Goal: Transaction & Acquisition: Obtain resource

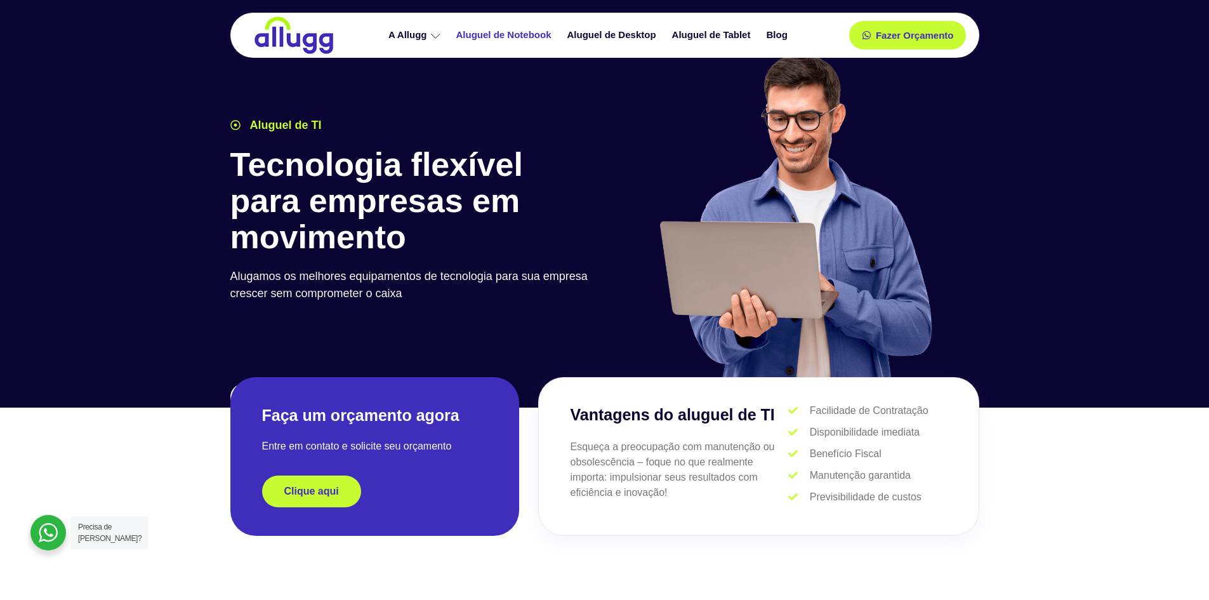
click at [497, 32] on link "Aluguel de Notebook" at bounding box center [505, 35] width 111 height 22
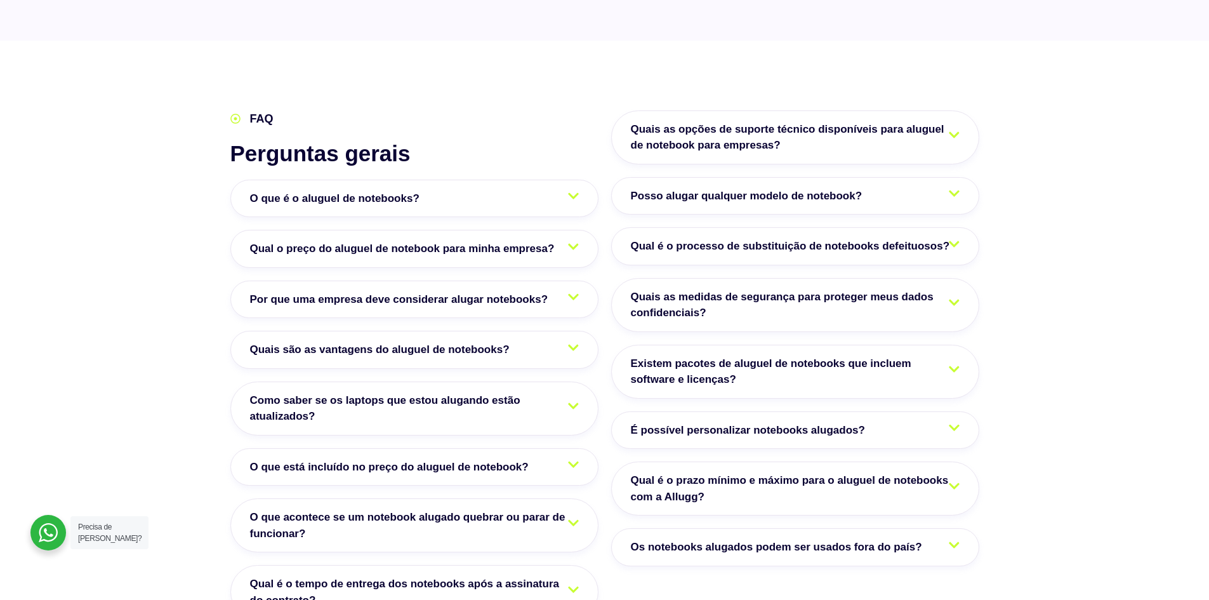
scroll to position [2030, 0]
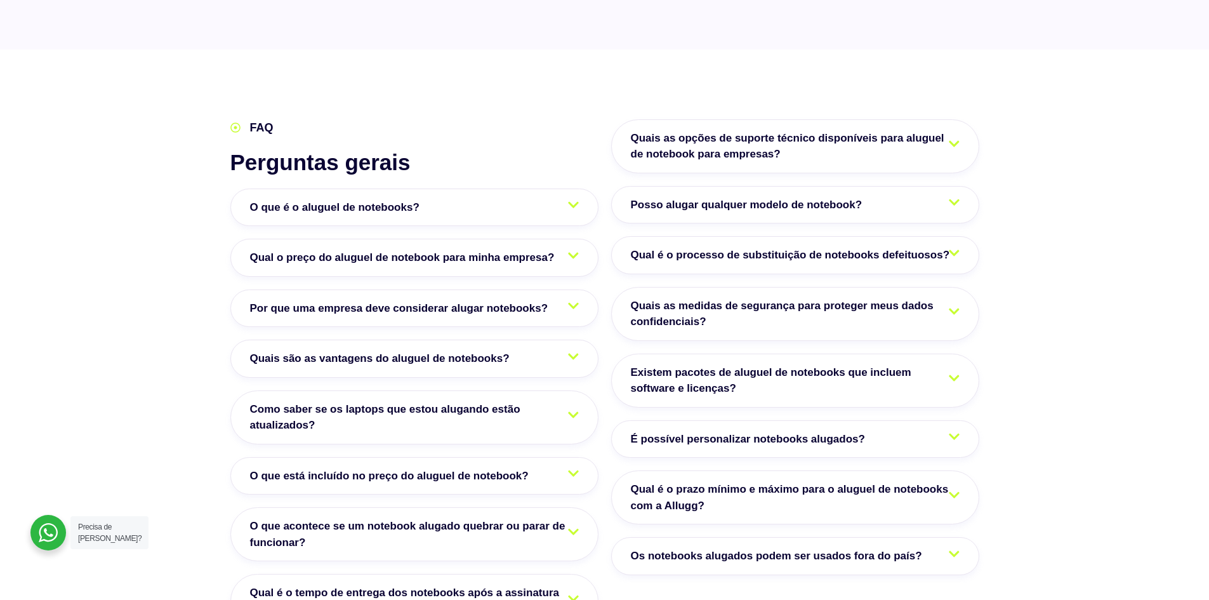
click at [364, 199] on span "O que é o aluguel de notebooks?" at bounding box center [338, 207] width 176 height 16
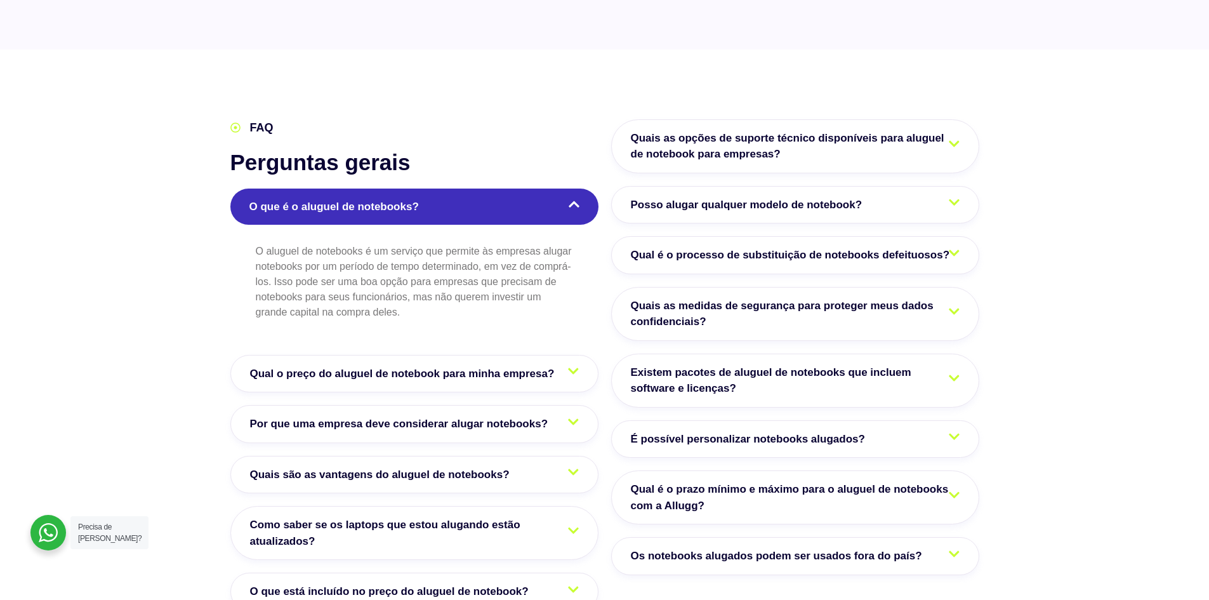
click at [799, 130] on span "Quais as opções de suporte técnico disponíveis para aluguel de notebook para em…" at bounding box center [795, 146] width 329 height 32
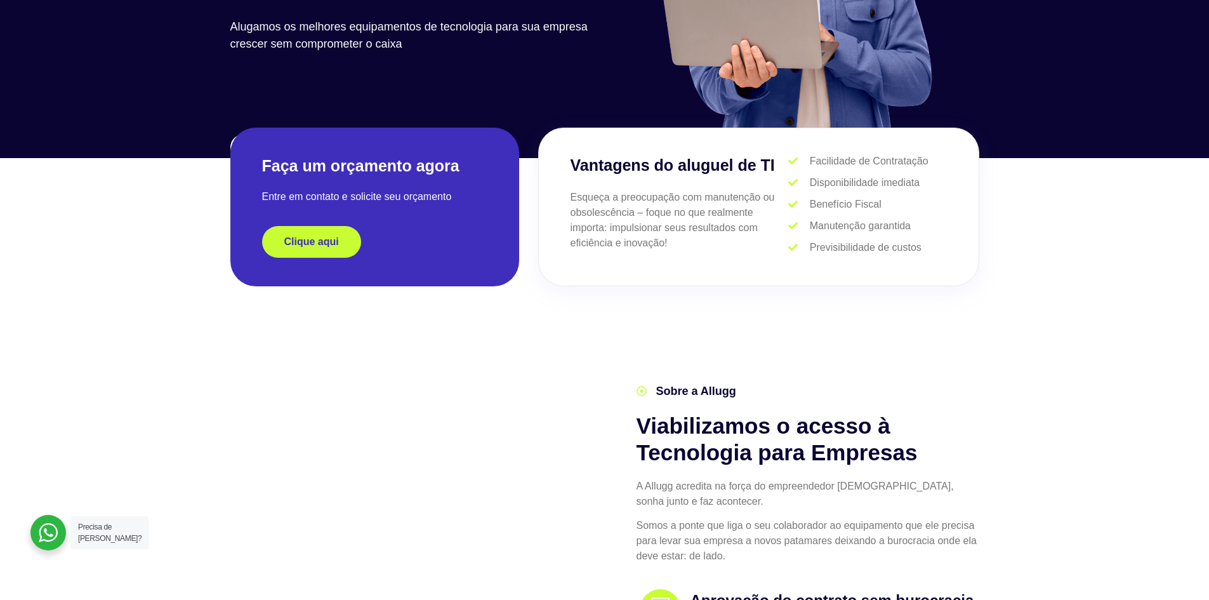
scroll to position [317, 0]
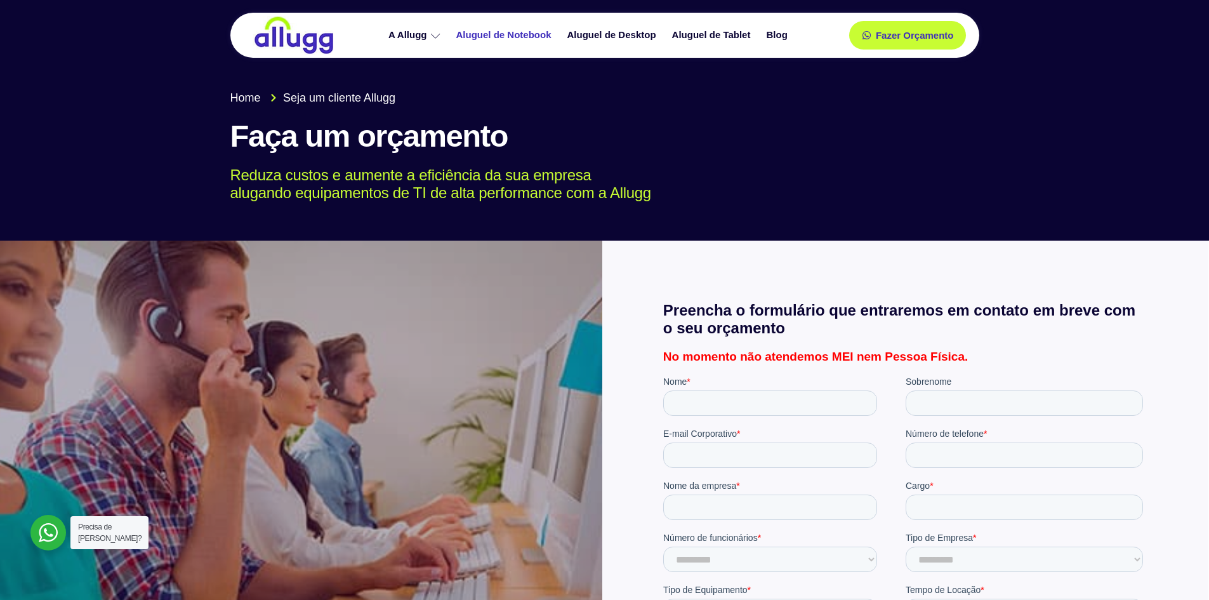
click at [533, 43] on link "Aluguel de Notebook" at bounding box center [505, 35] width 111 height 22
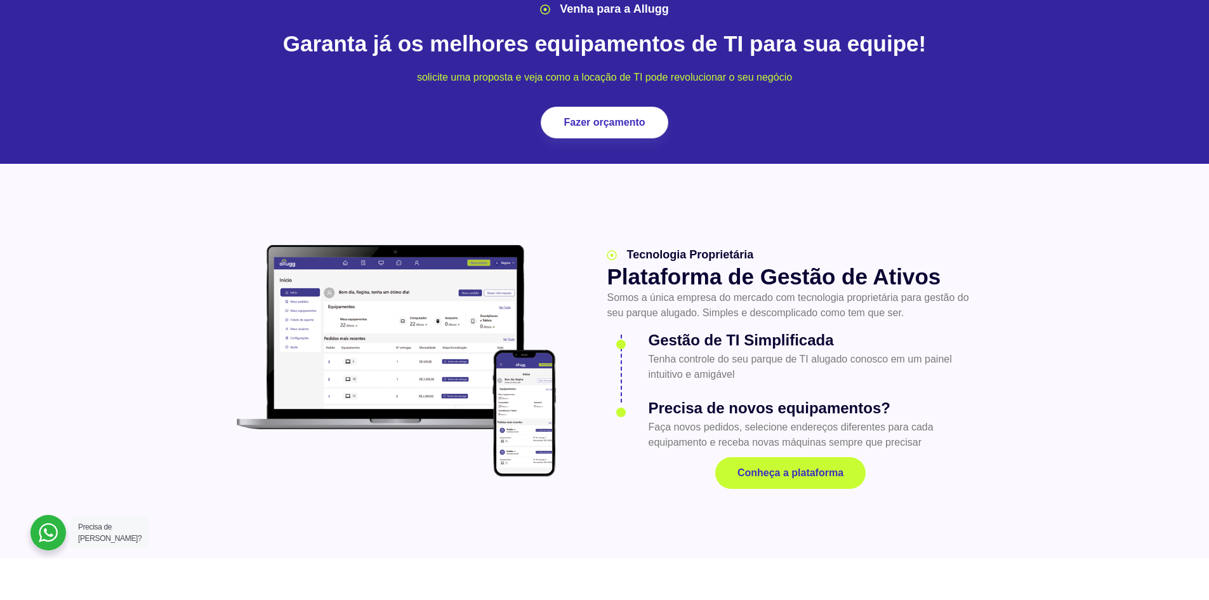
scroll to position [1523, 0]
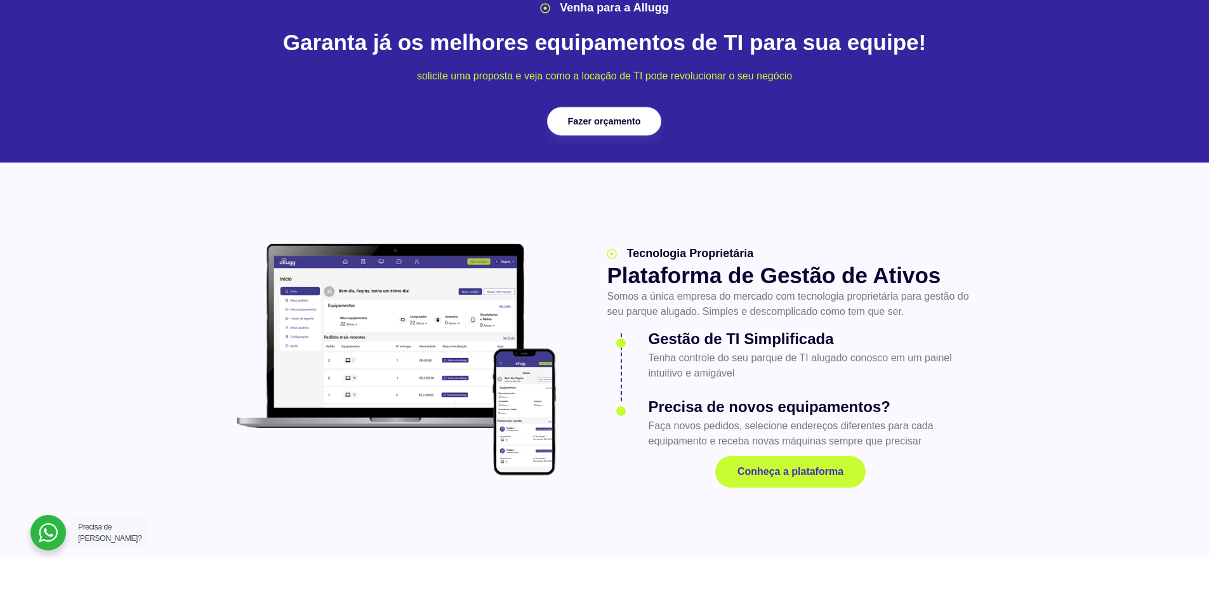
click at [598, 107] on link "Fazer orçamento" at bounding box center [604, 121] width 114 height 29
